Goal: Information Seeking & Learning: Get advice/opinions

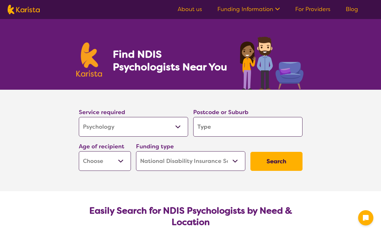
select select "Psychology"
select select "NDIS"
select select "Psychology"
select select "NDIS"
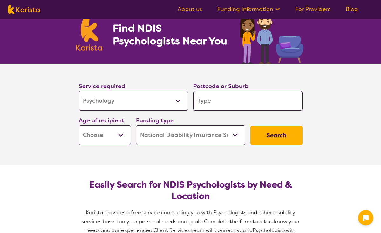
scroll to position [27, 0]
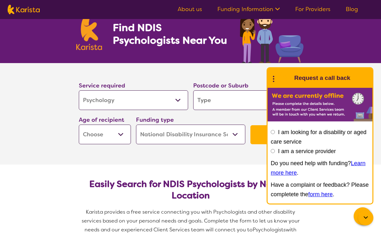
select select "AD"
click at [274, 76] on icon at bounding box center [273, 78] width 8 height 10
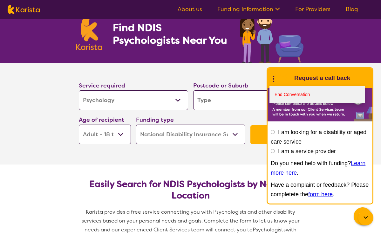
click at [282, 93] on link "End Conversation" at bounding box center [316, 94] width 95 height 17
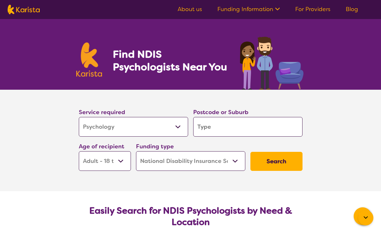
click at [274, 160] on button "Search" at bounding box center [276, 161] width 52 height 19
type input "G"
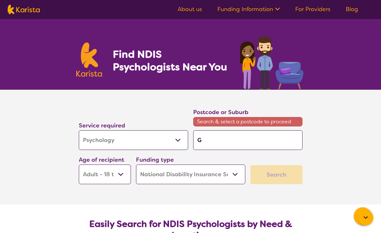
type input "GO"
type input "GOL"
type input "GOLD"
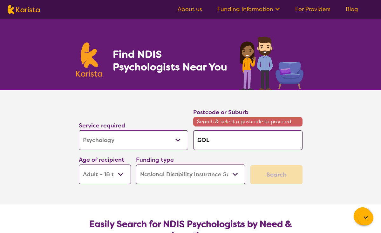
type input "GOLD"
type input "GOLD C"
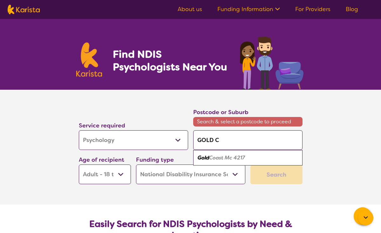
type input "GOLD CO"
type input "GOLD COA"
type input "GOLD COAS"
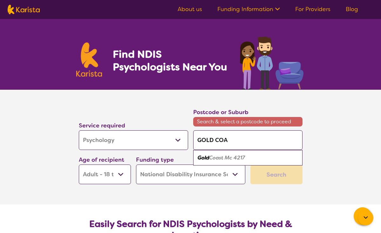
type input "GOLD COAS"
type input "GOLD COAST"
click at [236, 157] on em "Mc 4217" at bounding box center [235, 158] width 20 height 7
type input "4217"
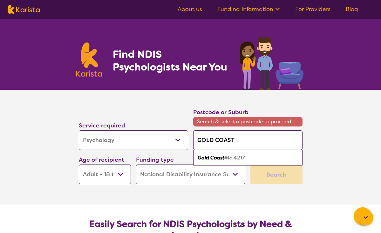
type input "4217"
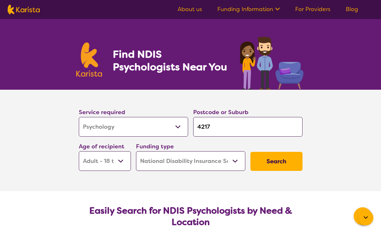
click at [266, 160] on button "Search" at bounding box center [276, 161] width 52 height 19
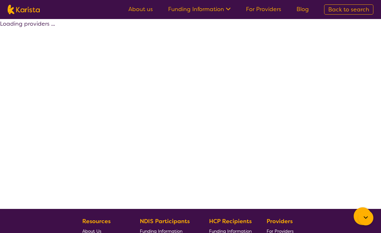
select select "by_score"
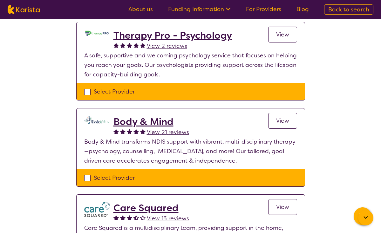
scroll to position [163, 0]
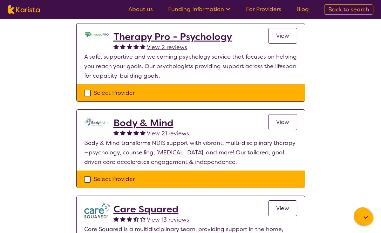
click at [161, 123] on h2 "Body & Mind" at bounding box center [151, 122] width 76 height 11
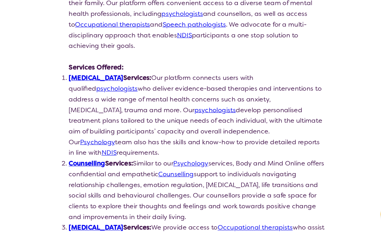
scroll to position [119, 0]
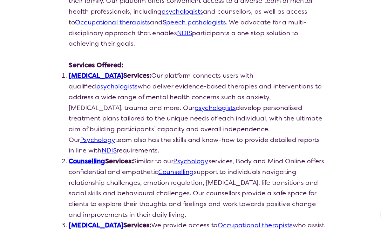
click at [137, 99] on link "psychologists" at bounding box center [119, 103] width 37 height 8
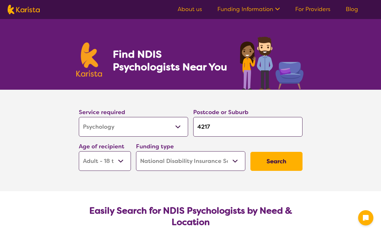
select select "Psychology"
select select "AD"
select select "NDIS"
select select "Psychology"
select select "AD"
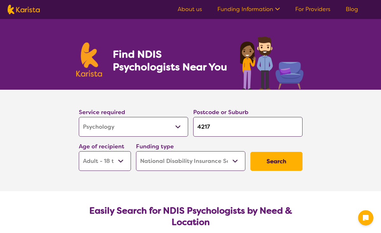
select select "NDIS"
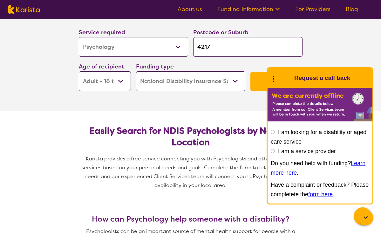
scroll to position [80, 0]
click at [273, 77] on circle at bounding box center [273, 76] width 1 height 1
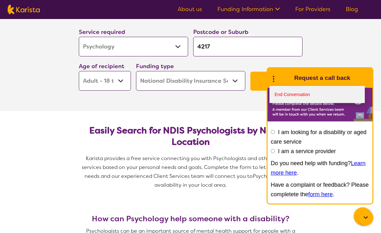
click at [280, 91] on link "End Conversation" at bounding box center [316, 94] width 95 height 17
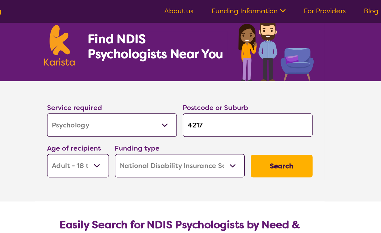
scroll to position [21, 0]
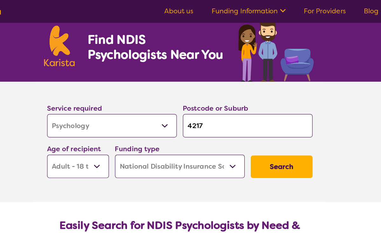
click at [250, 141] on button "Search" at bounding box center [276, 140] width 52 height 19
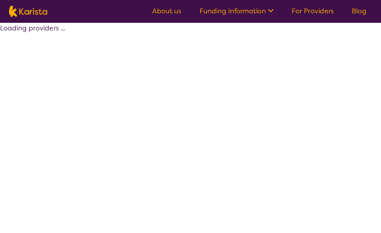
select select "by_score"
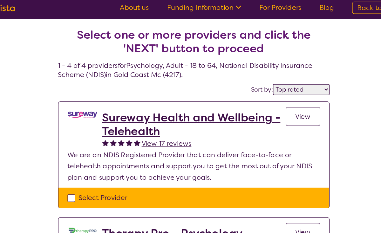
click at [160, 99] on h2 "Sureway Health and Wellbeing - Telehealth" at bounding box center [190, 108] width 155 height 23
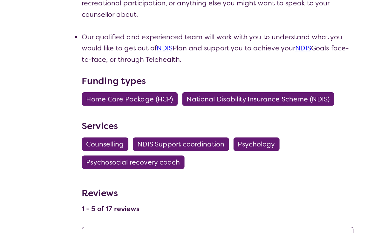
scroll to position [337, 0]
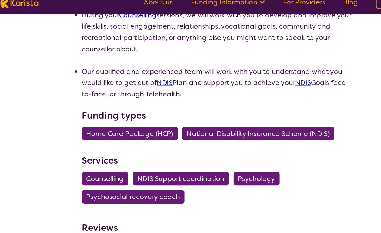
select select "by_score"
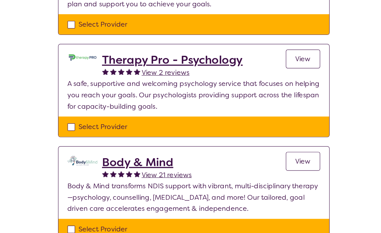
scroll to position [122, 0]
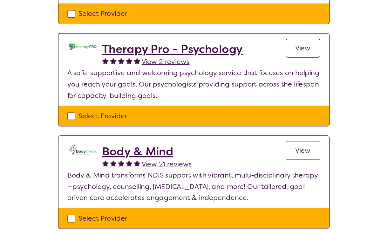
click at [114, 73] on h2 "Therapy Pro - Psychology" at bounding box center [172, 78] width 118 height 11
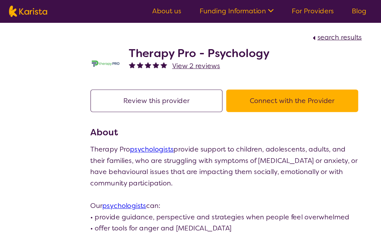
scroll to position [122, 0]
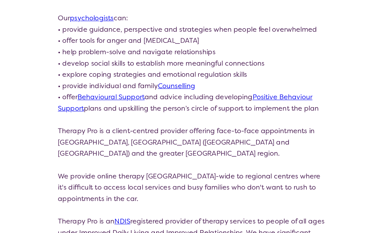
select select "by_score"
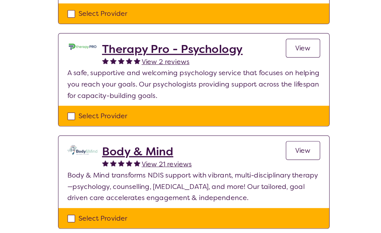
click at [113, 159] on h2 "Body & Mind" at bounding box center [151, 164] width 76 height 11
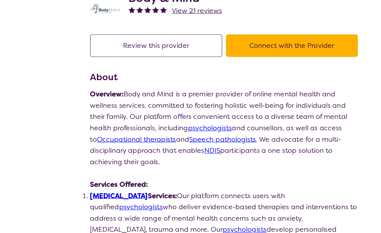
scroll to position [19, 0]
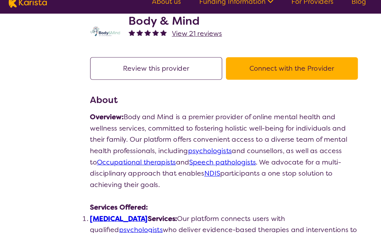
click at [107, 58] on button "Review this provider" at bounding box center [131, 65] width 111 height 19
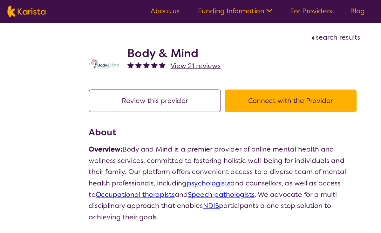
click at [153, 55] on span "View 21 reviews" at bounding box center [166, 56] width 42 height 8
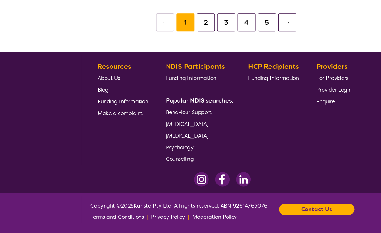
scroll to position [269, 0]
click at [224, 48] on button "5" at bounding box center [224, 55] width 15 height 15
